Goal: Task Accomplishment & Management: Use online tool/utility

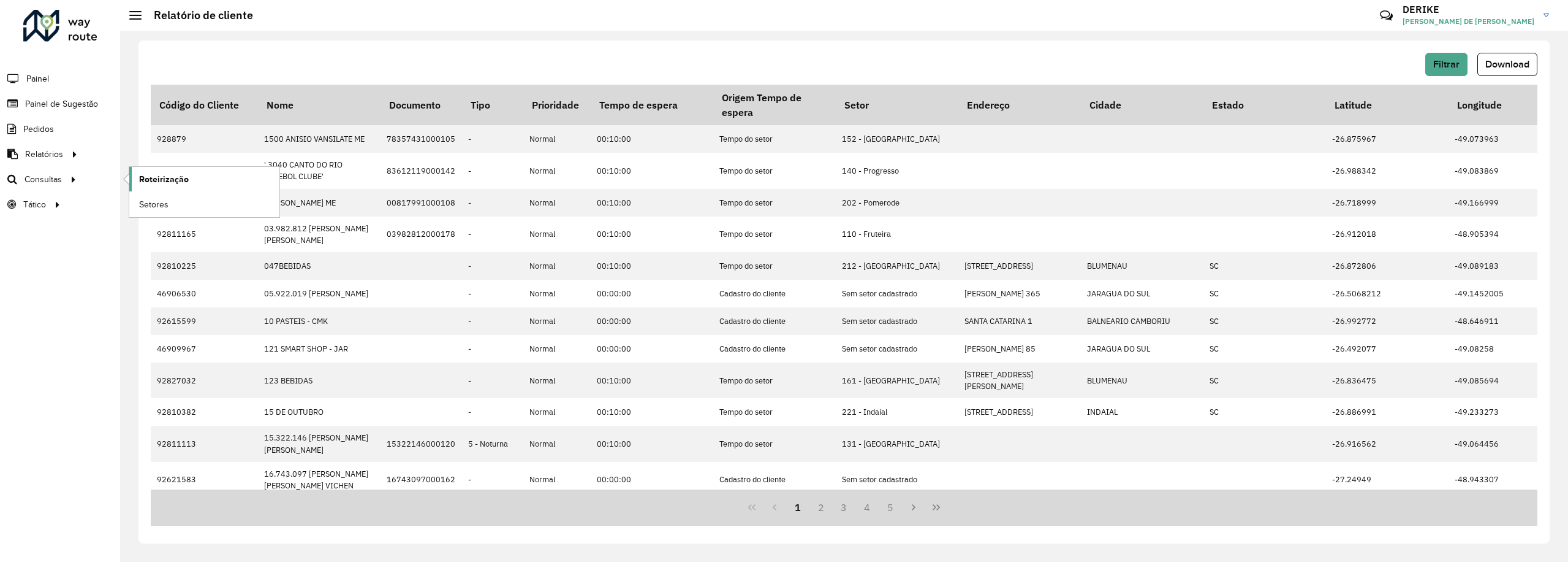
click at [155, 181] on span "Roteirização" at bounding box center [164, 179] width 50 height 13
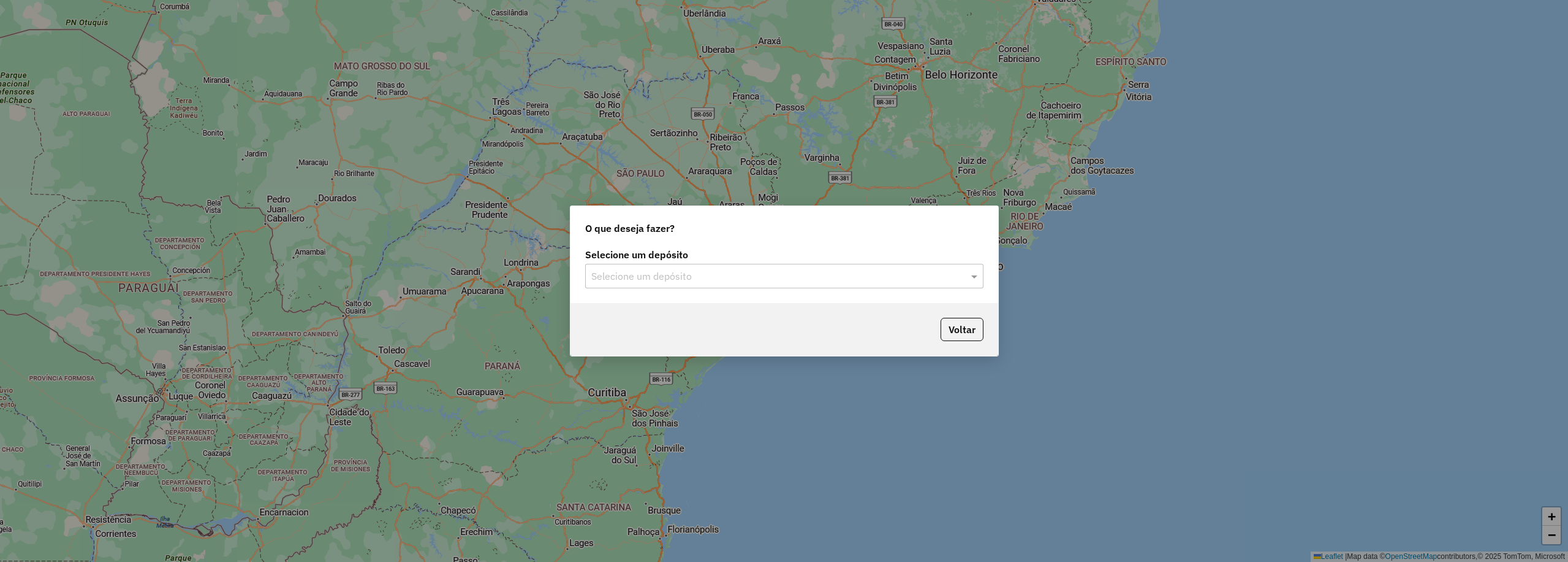
click at [909, 281] on input "text" at bounding box center [772, 276] width 361 height 14
click at [665, 314] on div "CDD Blumenau" at bounding box center [784, 311] width 396 height 21
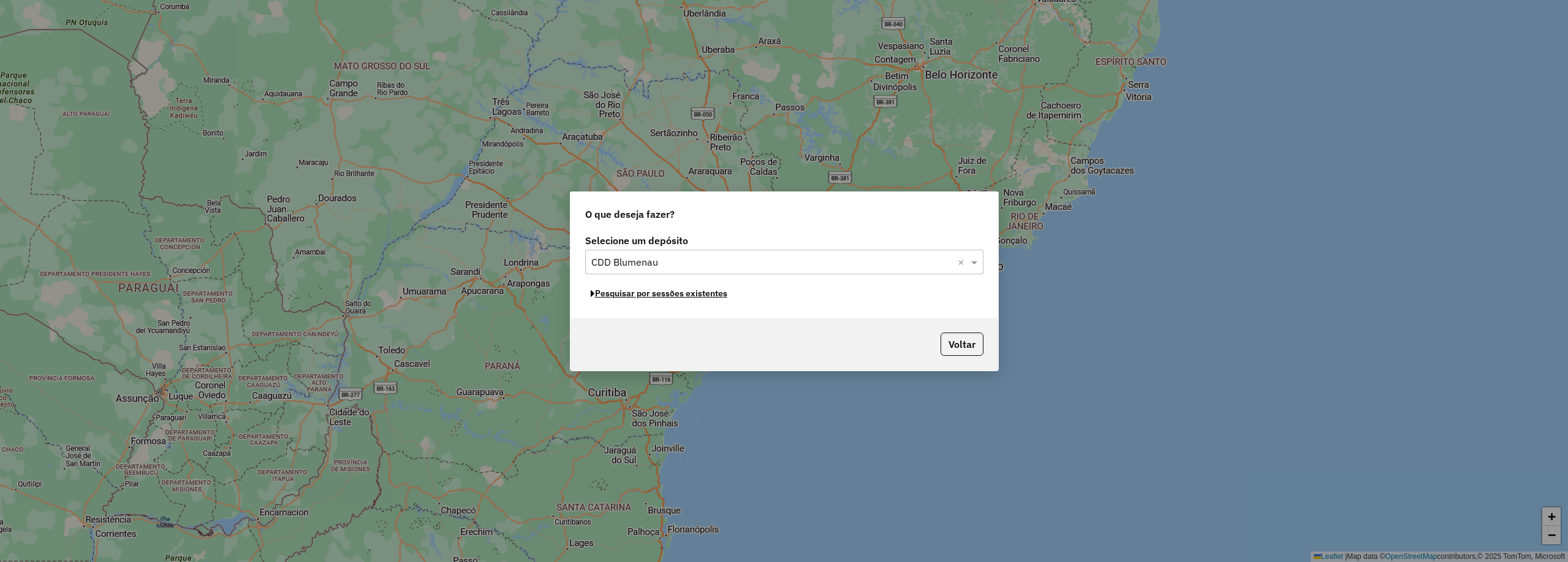
click at [648, 298] on button "Pesquisar por sessões existentes" at bounding box center [659, 293] width 148 height 19
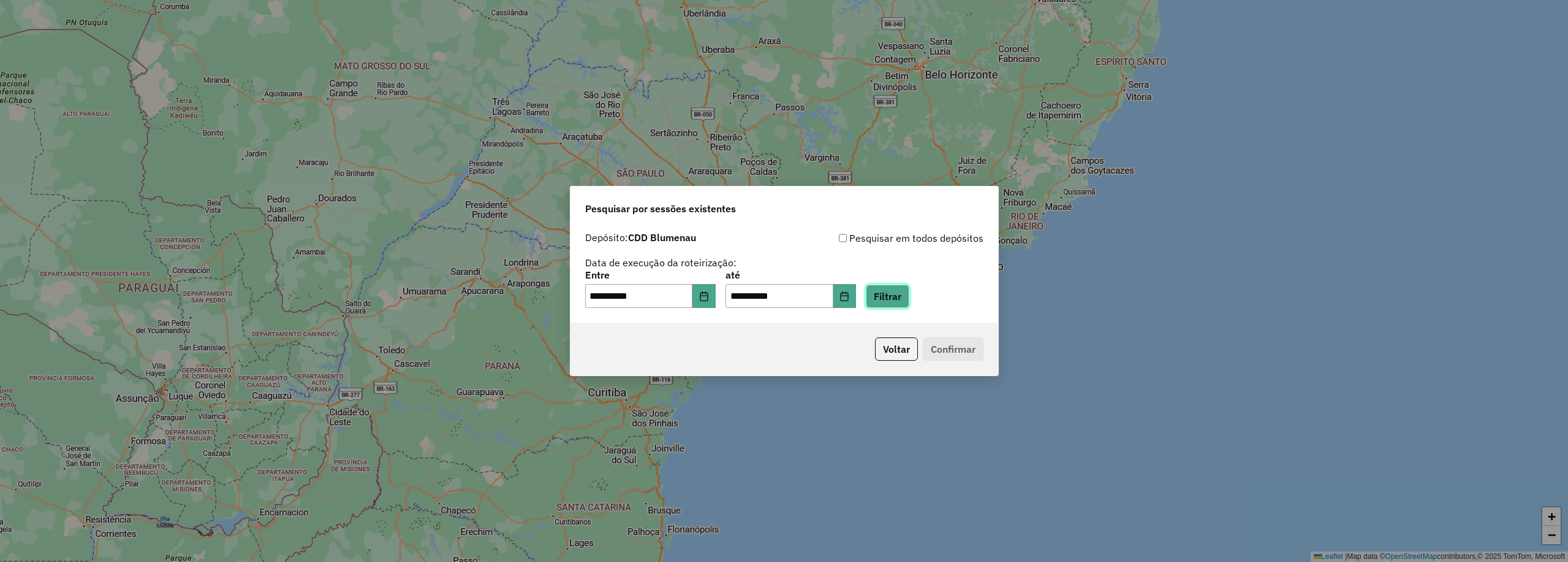
click at [903, 298] on button "Filtrar" at bounding box center [887, 297] width 44 height 24
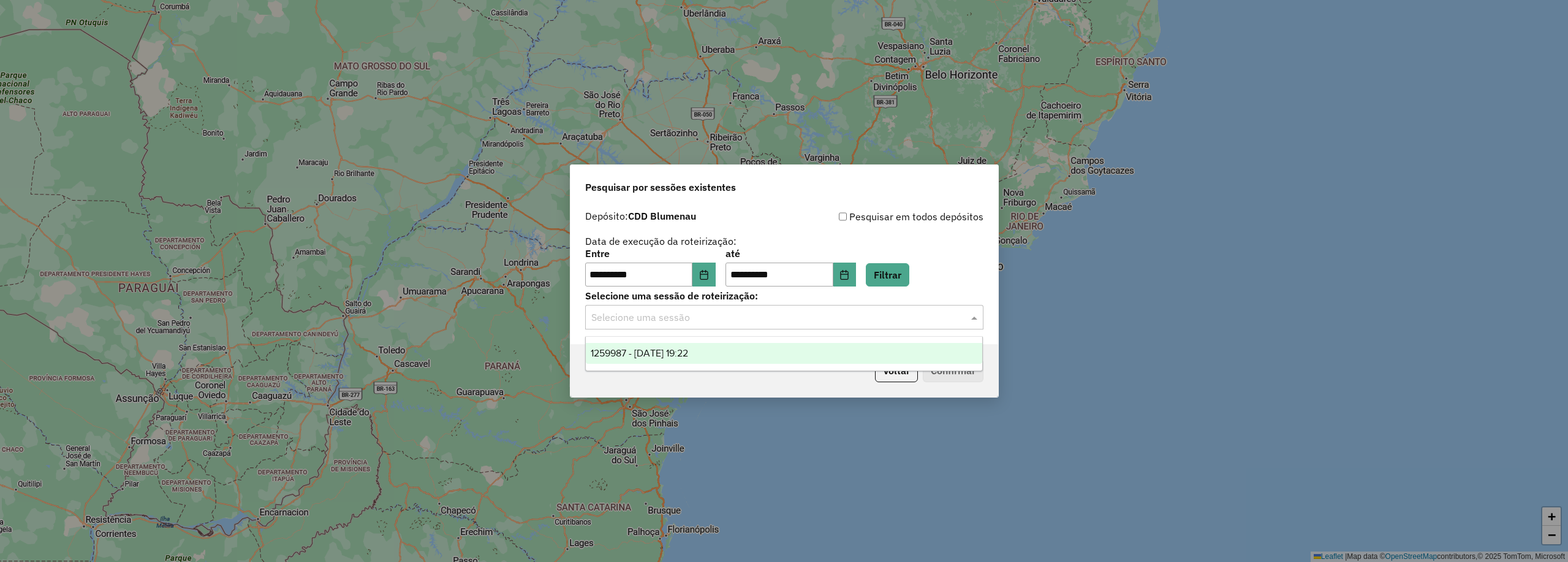
click at [680, 306] on div "Selecione uma sessão" at bounding box center [784, 317] width 399 height 25
click at [675, 356] on span "1259987 - 05/09/2025 19:22" at bounding box center [638, 352] width 97 height 10
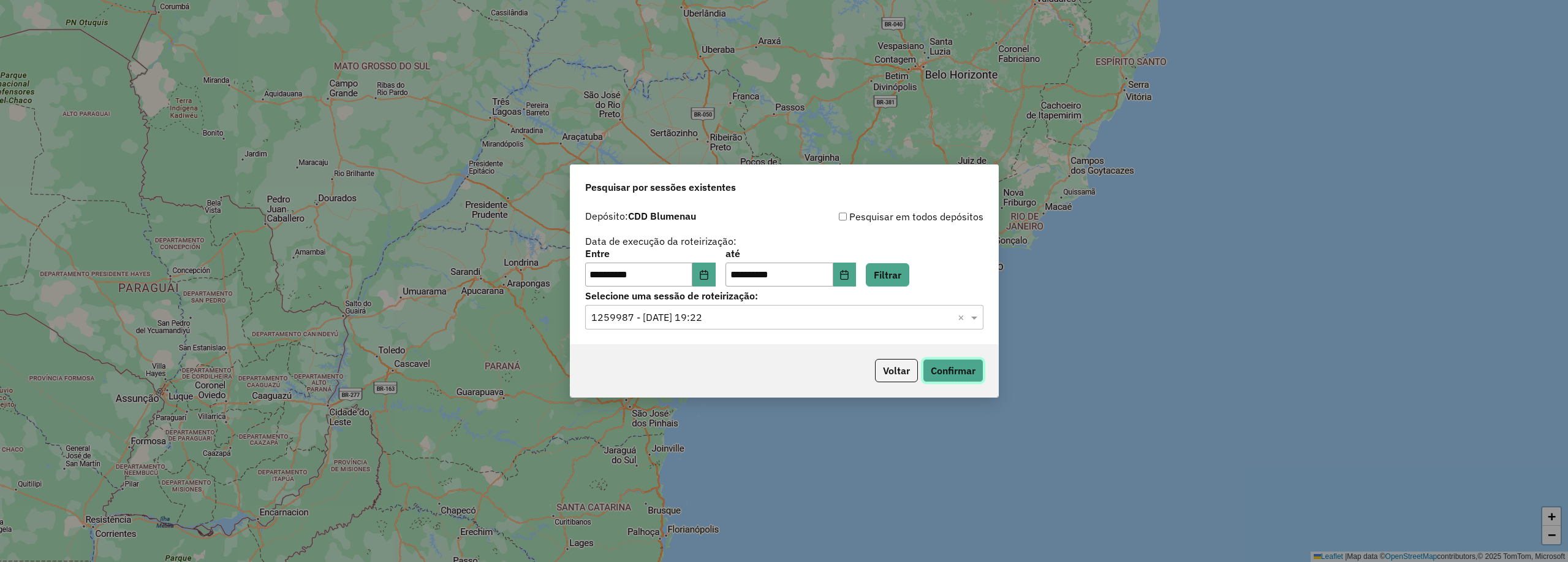
click at [950, 376] on button "Confirmar" at bounding box center [953, 370] width 61 height 24
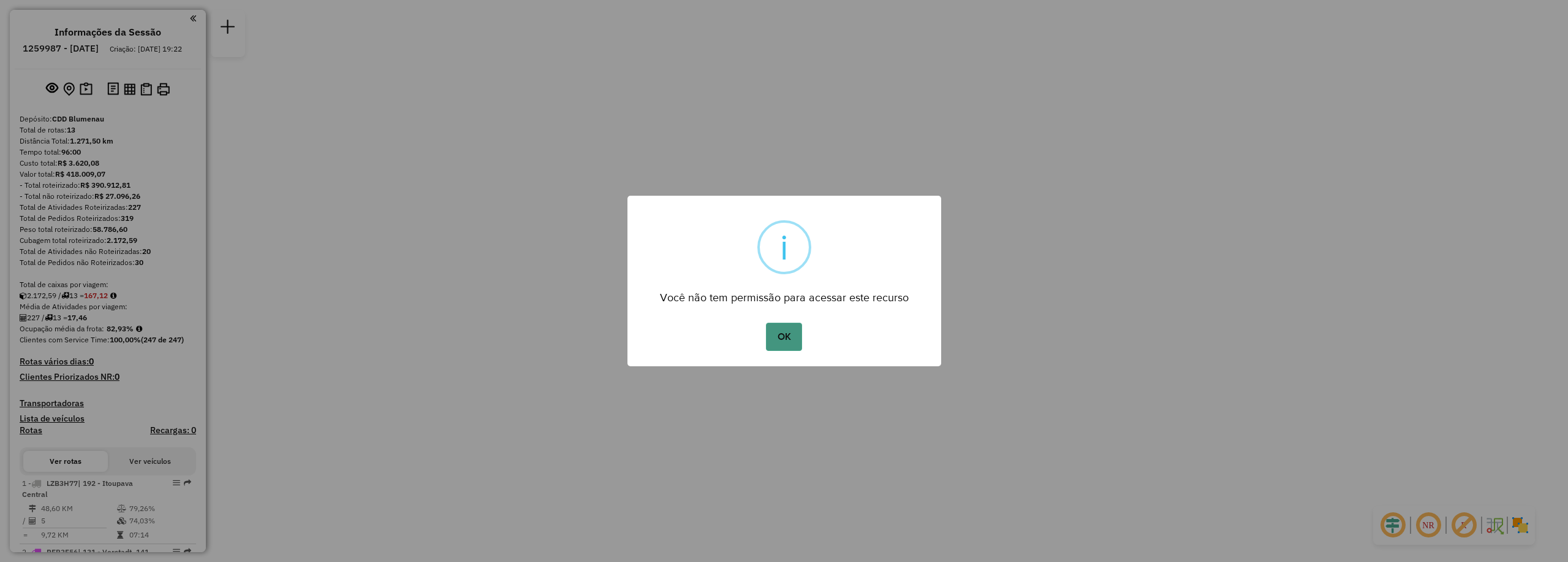
click at [783, 336] on button "OK" at bounding box center [784, 336] width 36 height 28
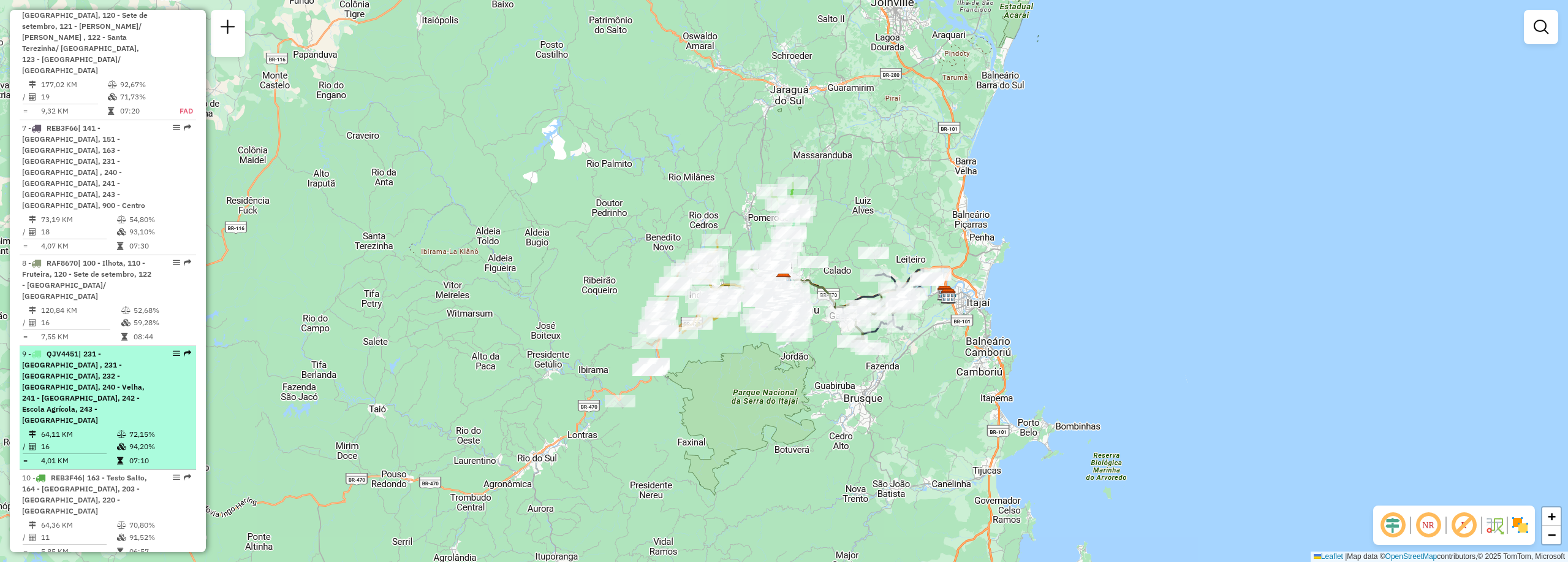
scroll to position [850, 0]
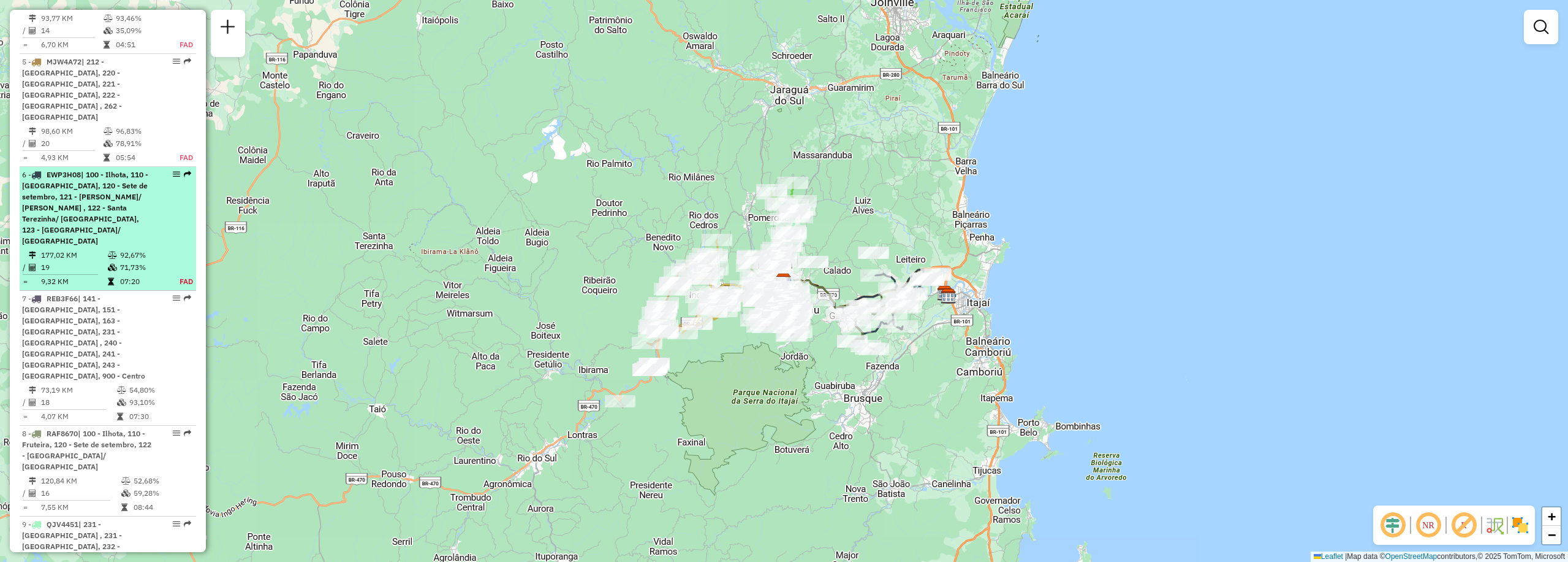
click at [149, 166] on li "6 - EWP3H08 | 100 - Ilhota, 110 - Fruteira, 120 - Sete de setembro, 121 - Gaspa…" at bounding box center [107, 228] width 176 height 124
select select "**********"
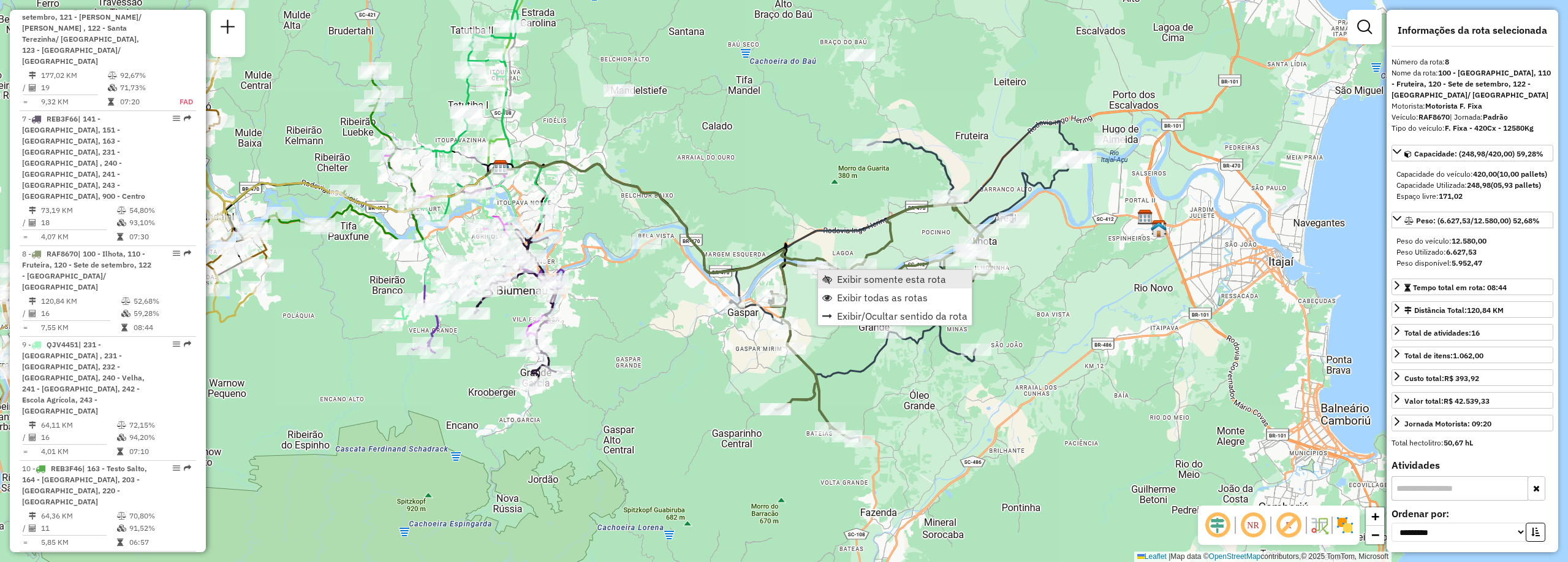
scroll to position [1112, 0]
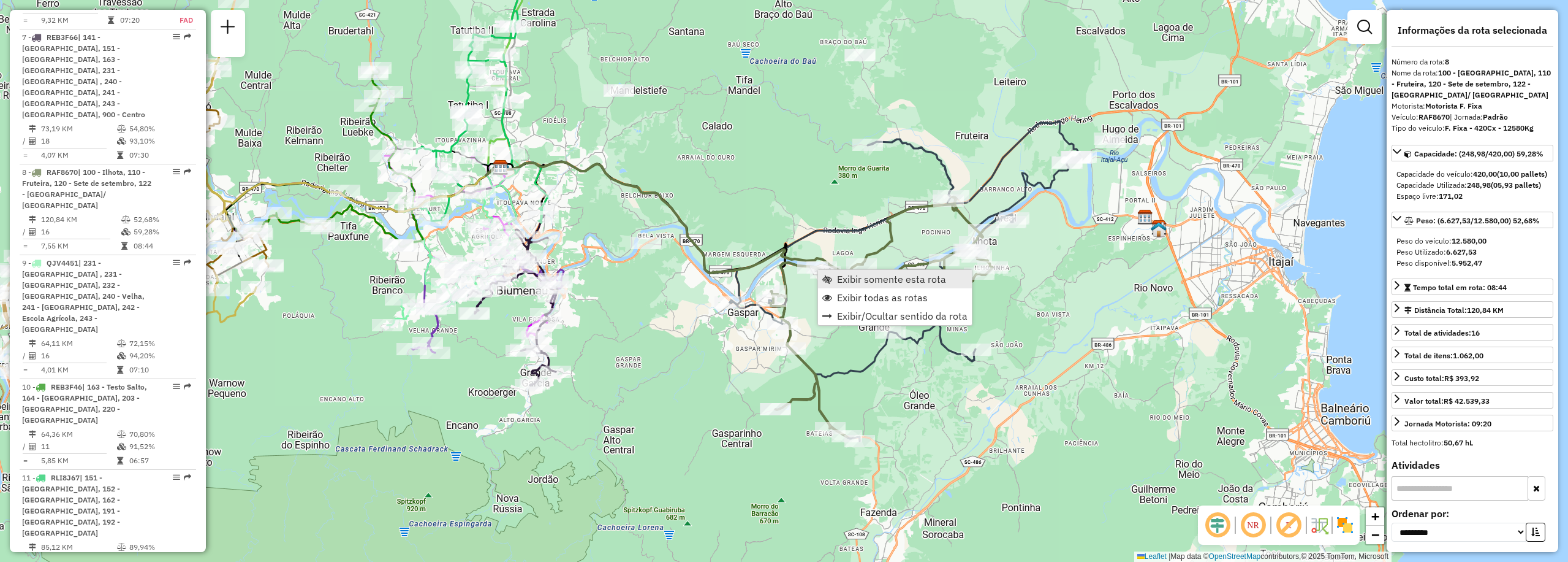
click at [842, 276] on span "Exibir somente esta rota" at bounding box center [891, 279] width 109 height 10
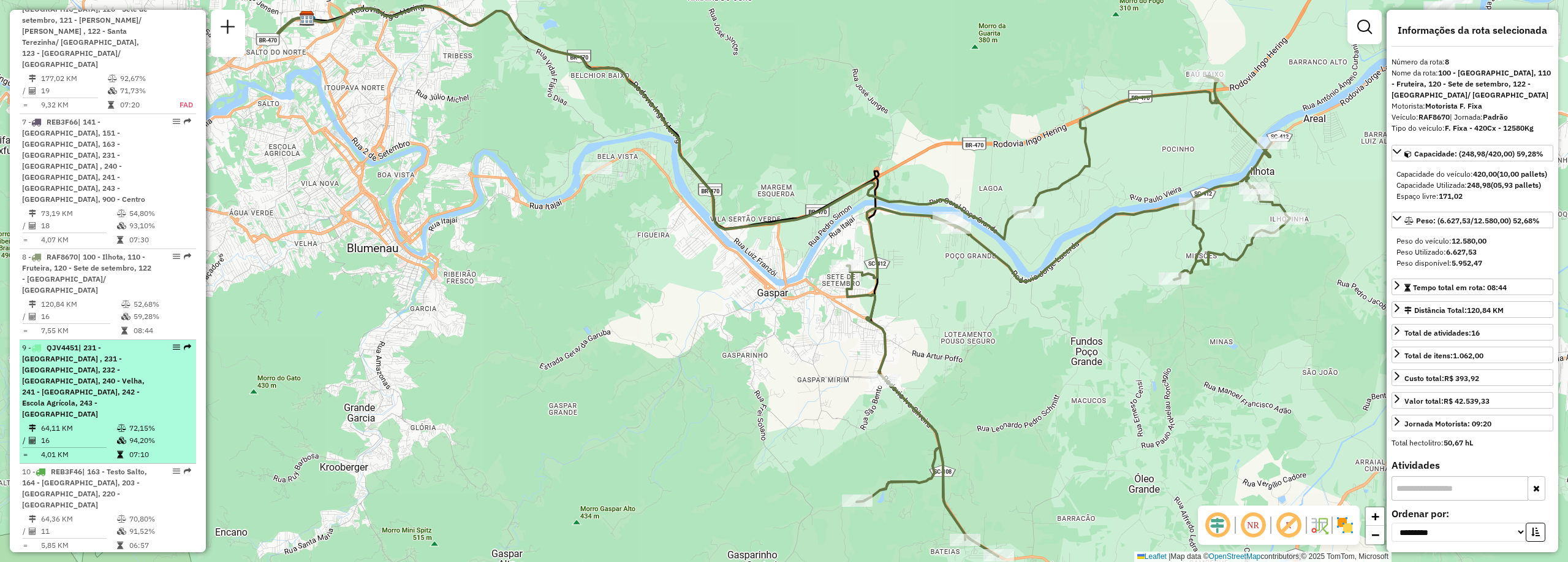
scroll to position [857, 0]
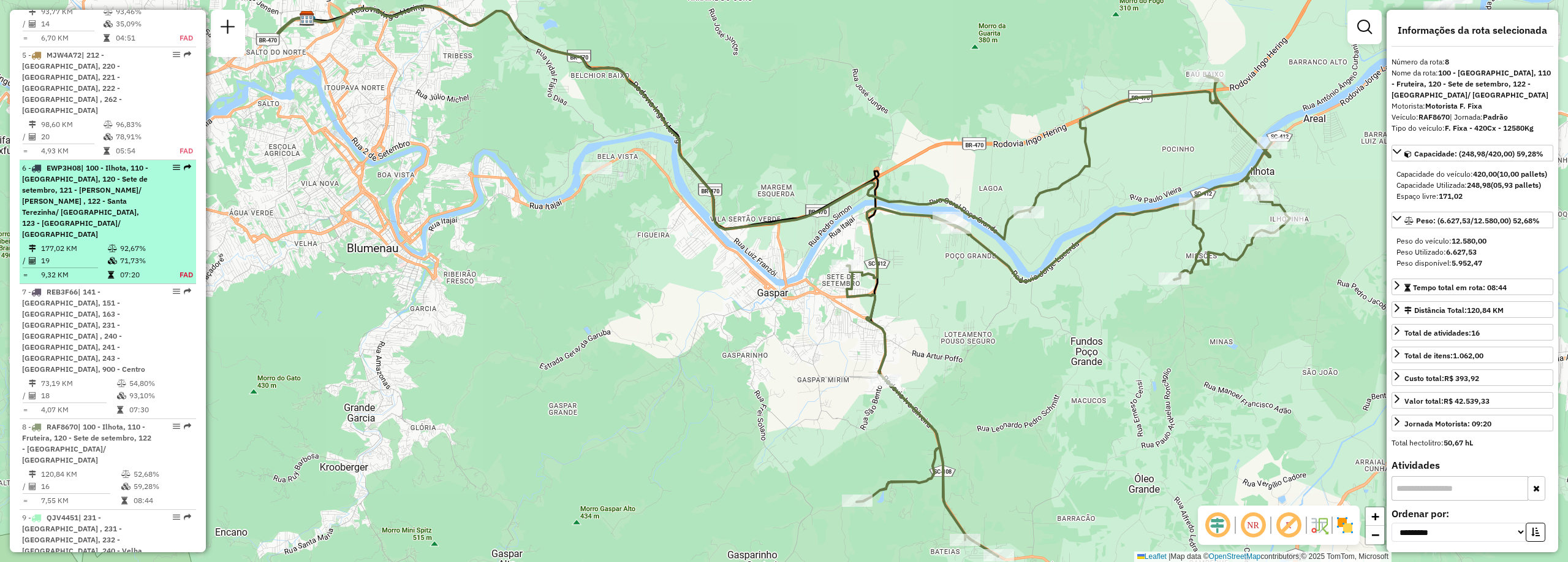
click at [138, 243] on td "92,67%" at bounding box center [143, 248] width 48 height 13
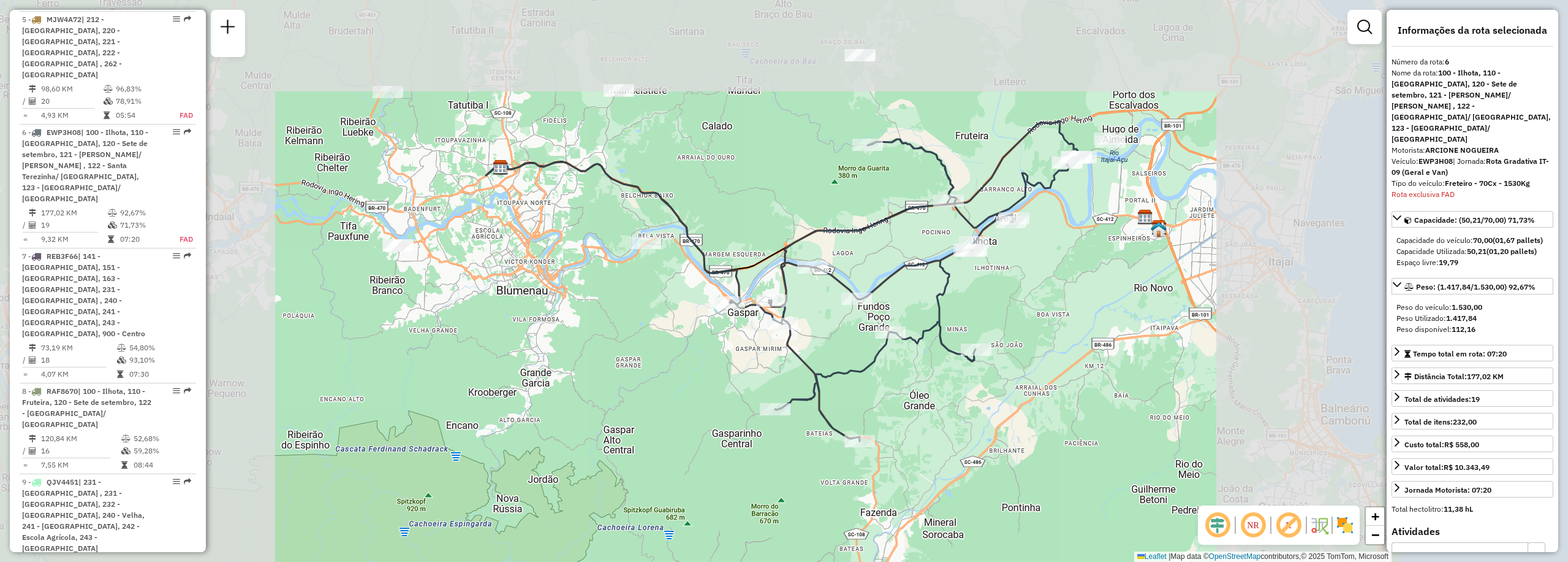
scroll to position [908, 0]
